Goal: Check status: Check status

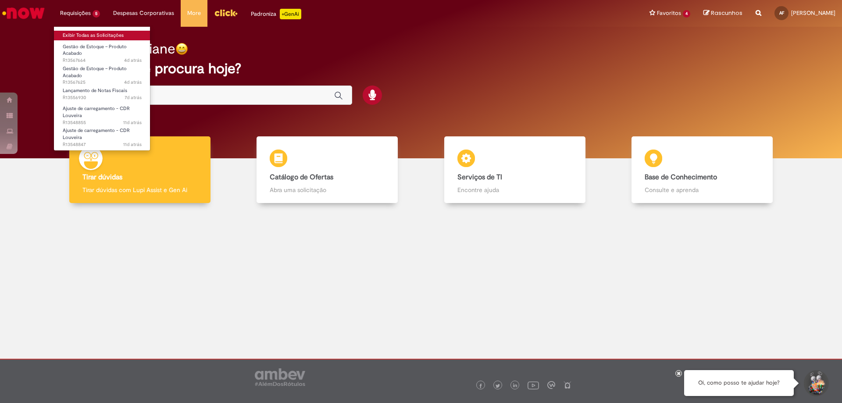
click at [84, 38] on link "Exibir Todas as Solicitações" at bounding box center [102, 36] width 96 height 10
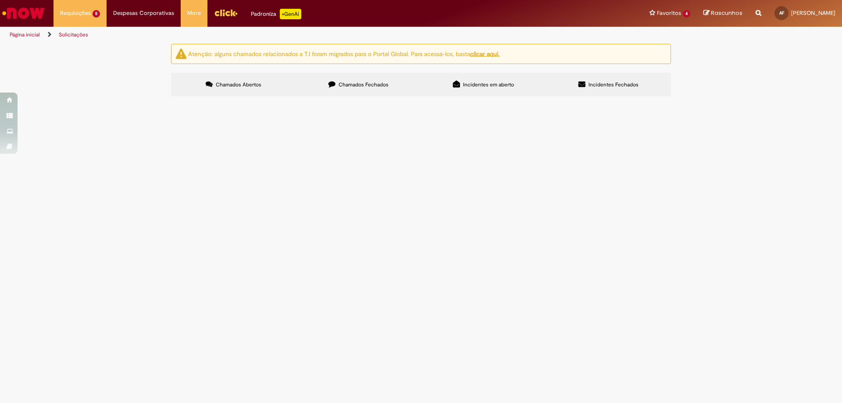
click at [0, 0] on span "Boa tarde! Recebemos uma nota na qual veio faltando os itens abaixo. 29201 - TA…" at bounding box center [0, 0] width 0 height 0
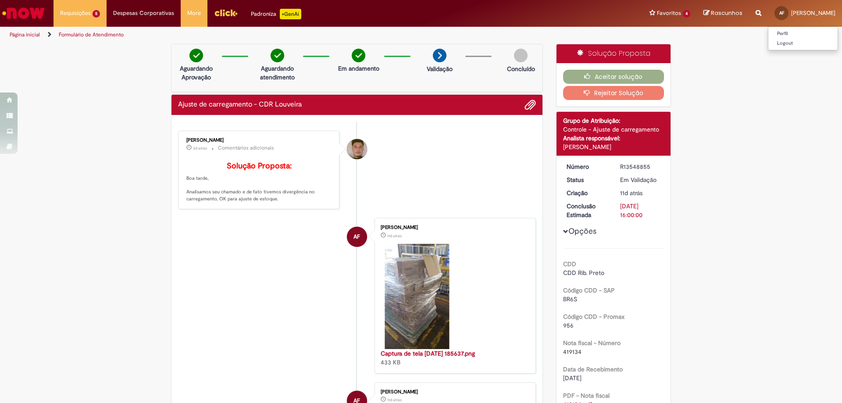
click at [779, 12] on span "AF" at bounding box center [781, 13] width 5 height 6
click at [773, 36] on link "Perfil" at bounding box center [802, 34] width 69 height 10
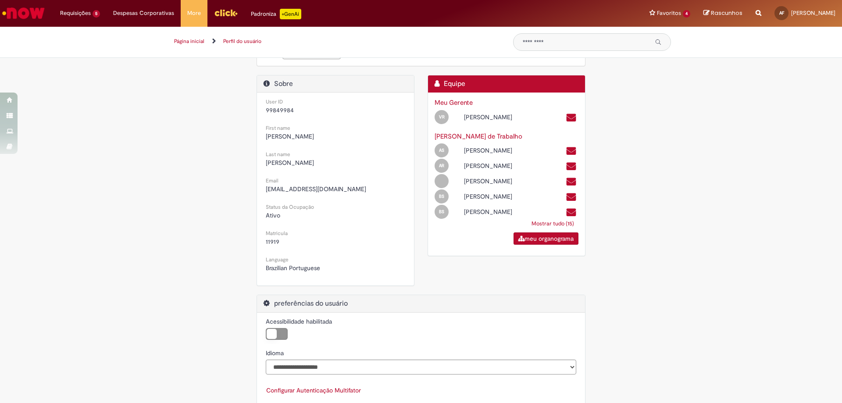
scroll to position [149, 0]
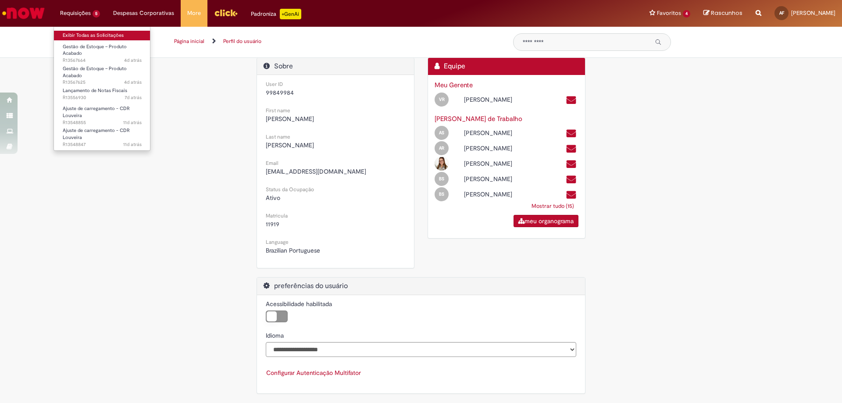
click at [79, 34] on link "Exibir Todas as Solicitações" at bounding box center [102, 36] width 96 height 10
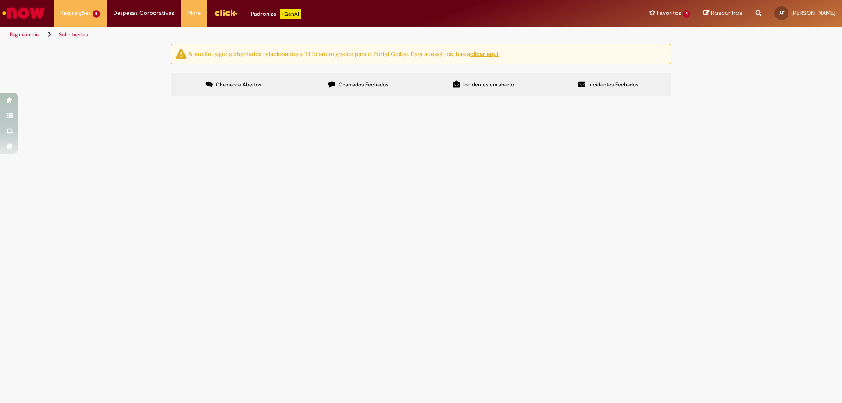
click at [0, 0] on span "Boa tarde! Recebemos uma nota na qual veio faltando os itens abaixo. 29201 - TA…" at bounding box center [0, 0] width 0 height 0
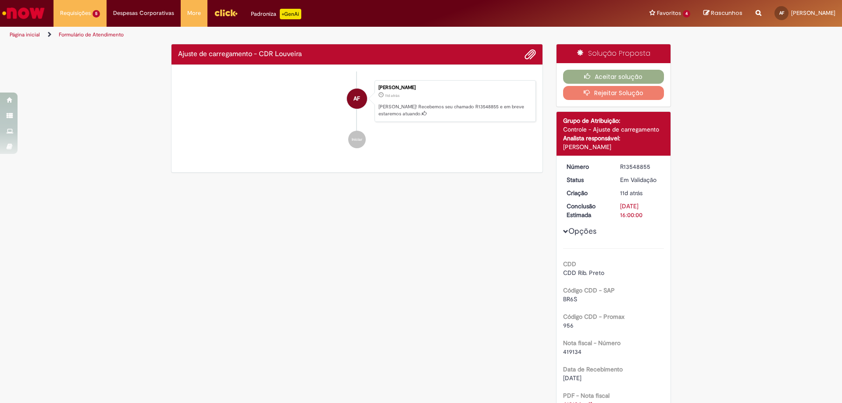
click at [408, 221] on div "Verificar Código de Barras Ajuste de carregamento - CDR Louveira Enviar AF [PER…" at bounding box center [420, 346] width 513 height 604
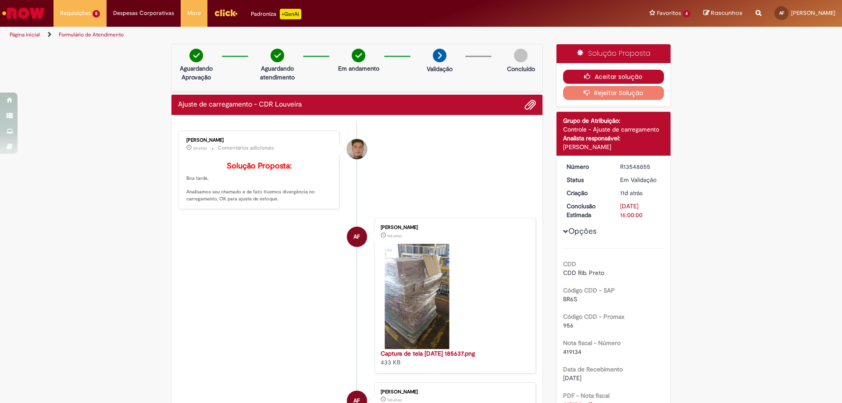
click at [606, 78] on button "Aceitar solução" at bounding box center [613, 77] width 101 height 14
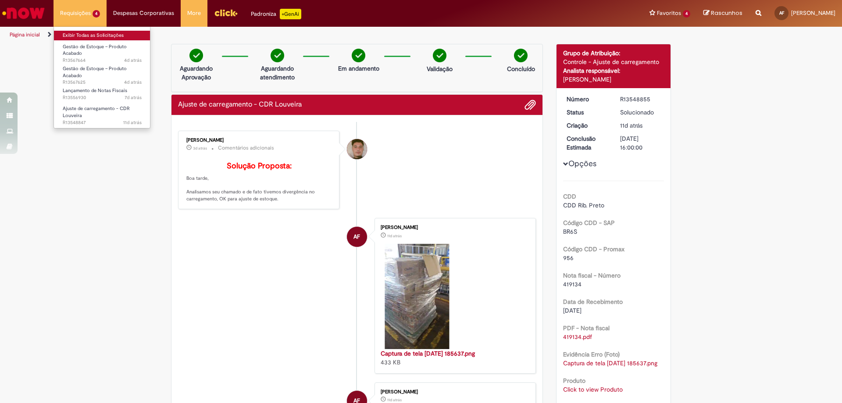
click at [85, 33] on link "Exibir Todas as Solicitações" at bounding box center [102, 36] width 96 height 10
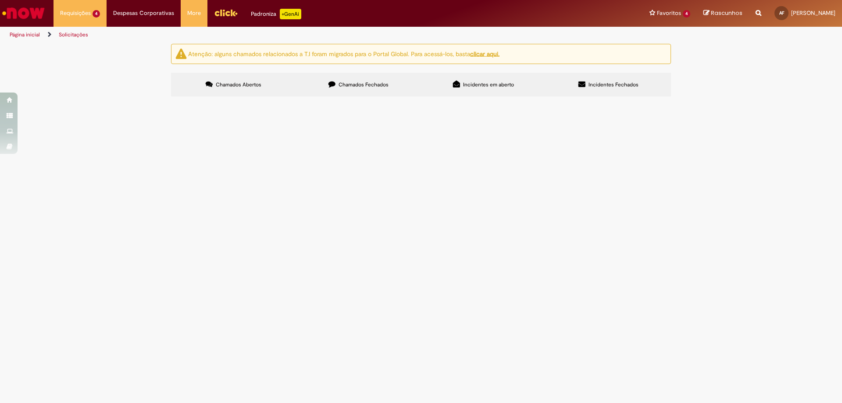
click at [0, 0] on span "Boa tarde! Por favor ajustar saldo." at bounding box center [0, 0] width 0 height 0
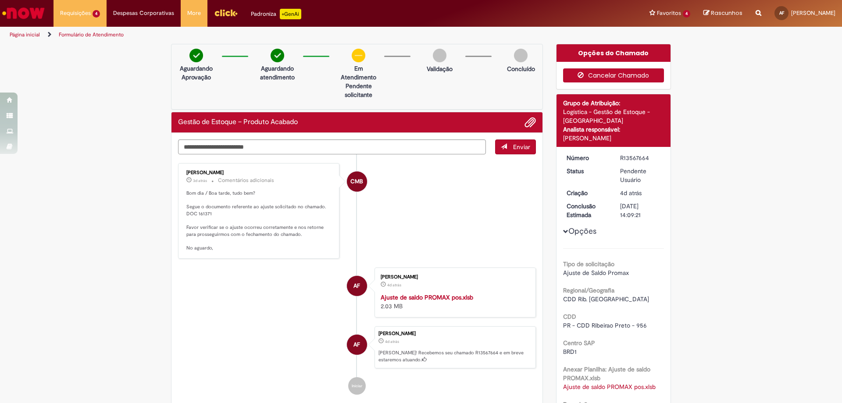
click at [589, 75] on button "Cancelar Chamado" at bounding box center [613, 75] width 101 height 14
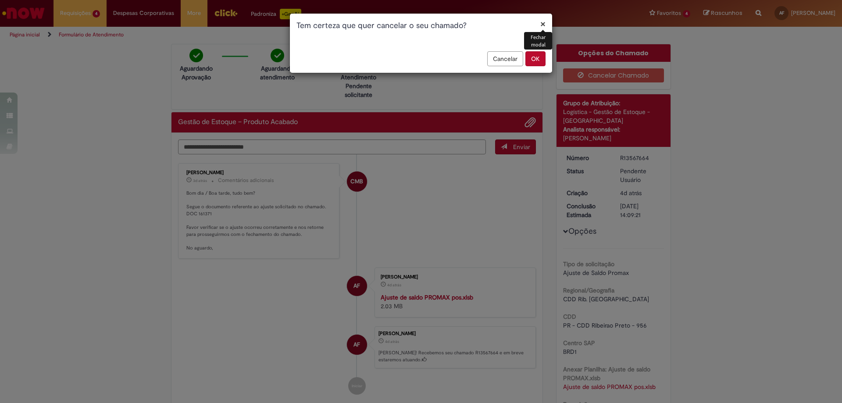
click at [535, 57] on button "OK" at bounding box center [535, 58] width 20 height 15
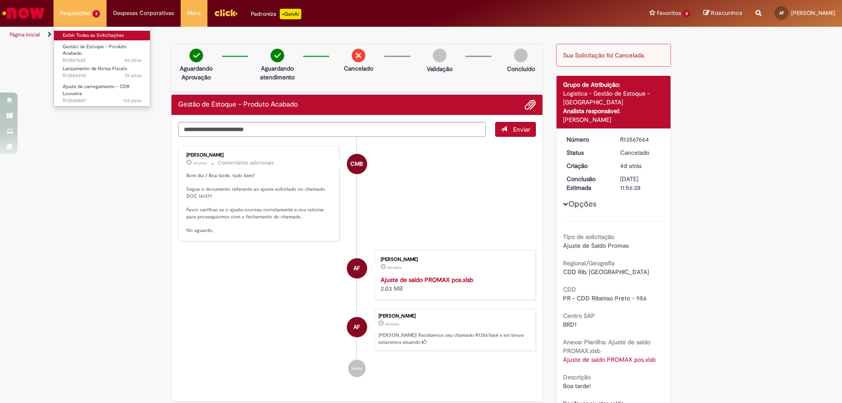
click at [75, 32] on link "Exibir Todas as Solicitações" at bounding box center [102, 36] width 96 height 10
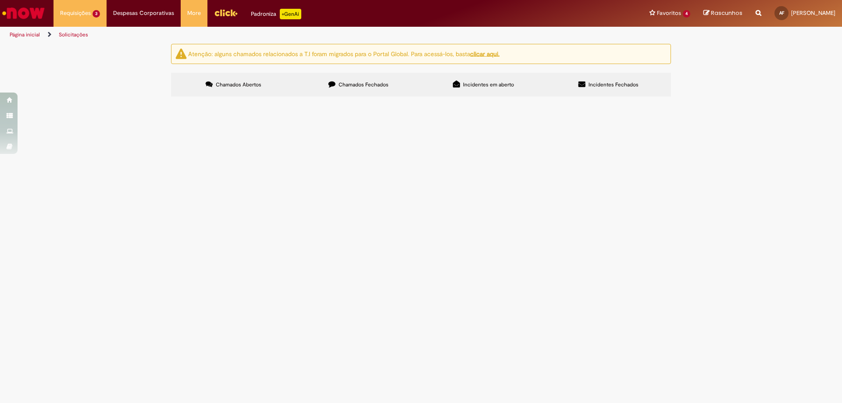
click at [0, 0] on span "Boa tarde! Por favor ajustar saldo." at bounding box center [0, 0] width 0 height 0
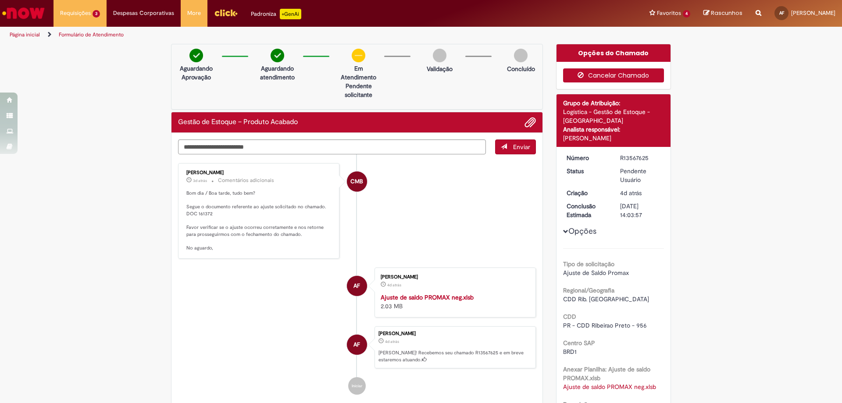
click at [606, 75] on button "Cancelar Chamado" at bounding box center [613, 75] width 101 height 14
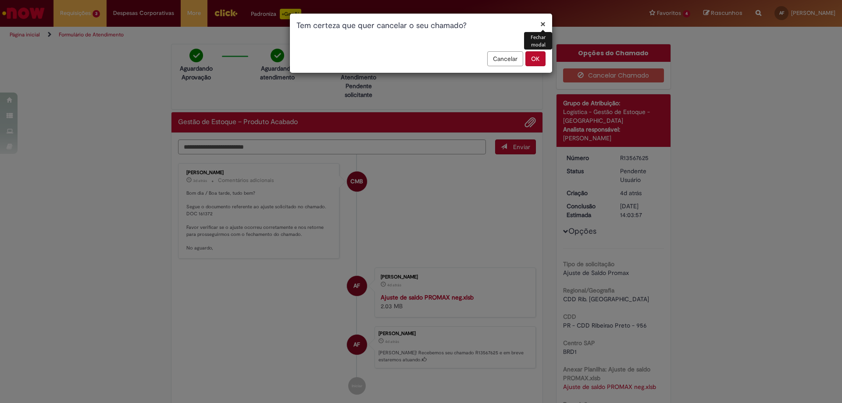
click at [544, 54] on button "OK" at bounding box center [535, 58] width 20 height 15
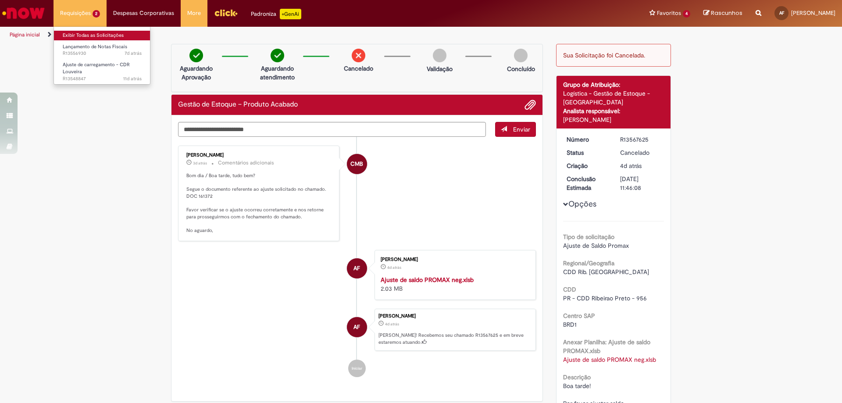
click at [87, 39] on link "Exibir Todas as Solicitações" at bounding box center [102, 36] width 96 height 10
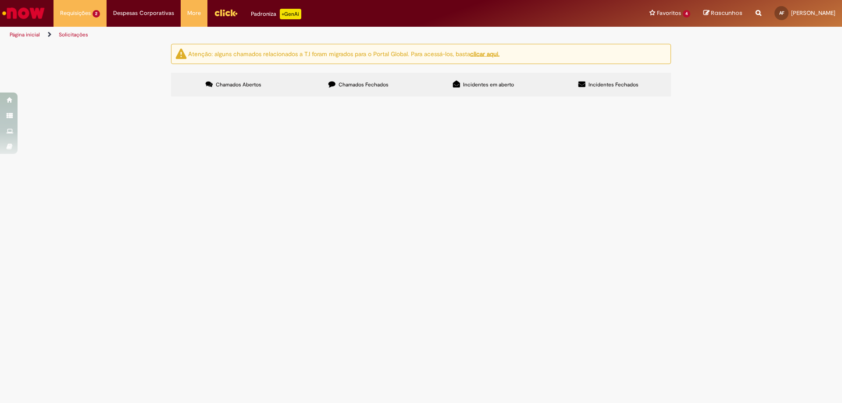
click at [0, 0] on span "Boa tarde! Por favor lançar nota fiscal." at bounding box center [0, 0] width 0 height 0
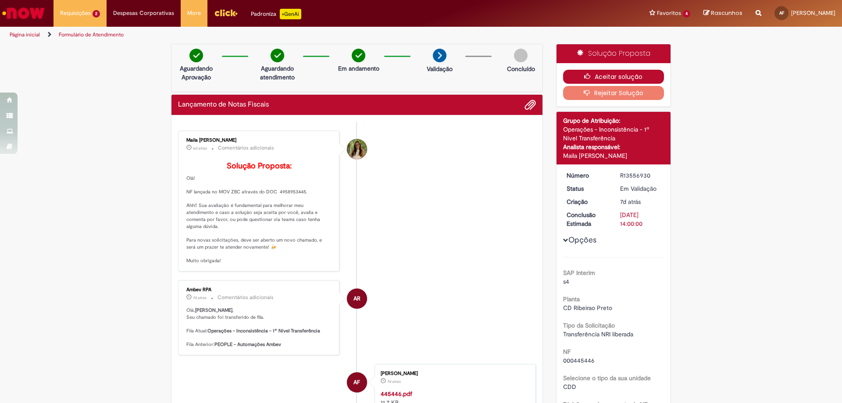
click at [600, 75] on button "Aceitar solução" at bounding box center [613, 77] width 101 height 14
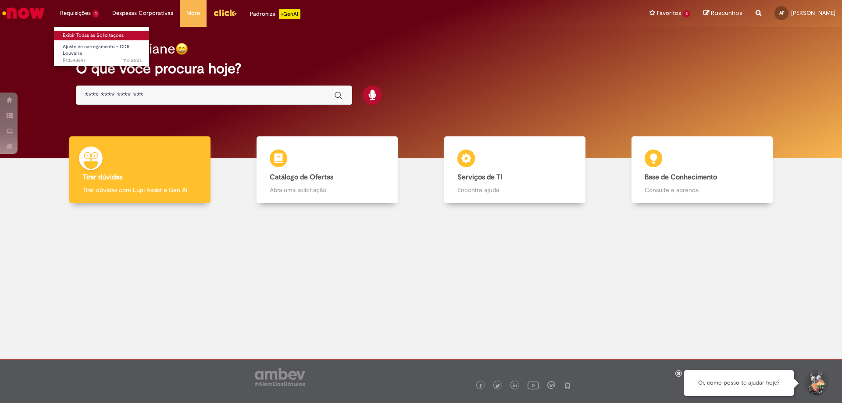
click at [83, 36] on link "Exibir Todas as Solicitações" at bounding box center [102, 36] width 96 height 10
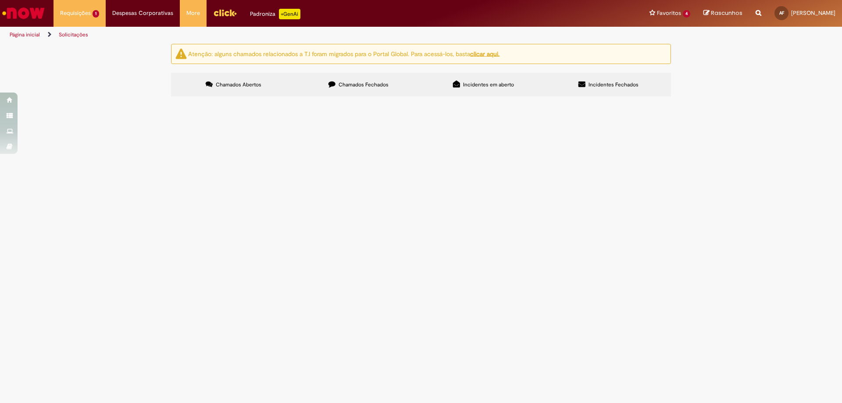
click at [0, 0] on span "Boa tarde! Recebemos uma carreta na qual veio faltando os produtos abaixo, gaio…" at bounding box center [0, 0] width 0 height 0
